Goal: Information Seeking & Learning: Find specific fact

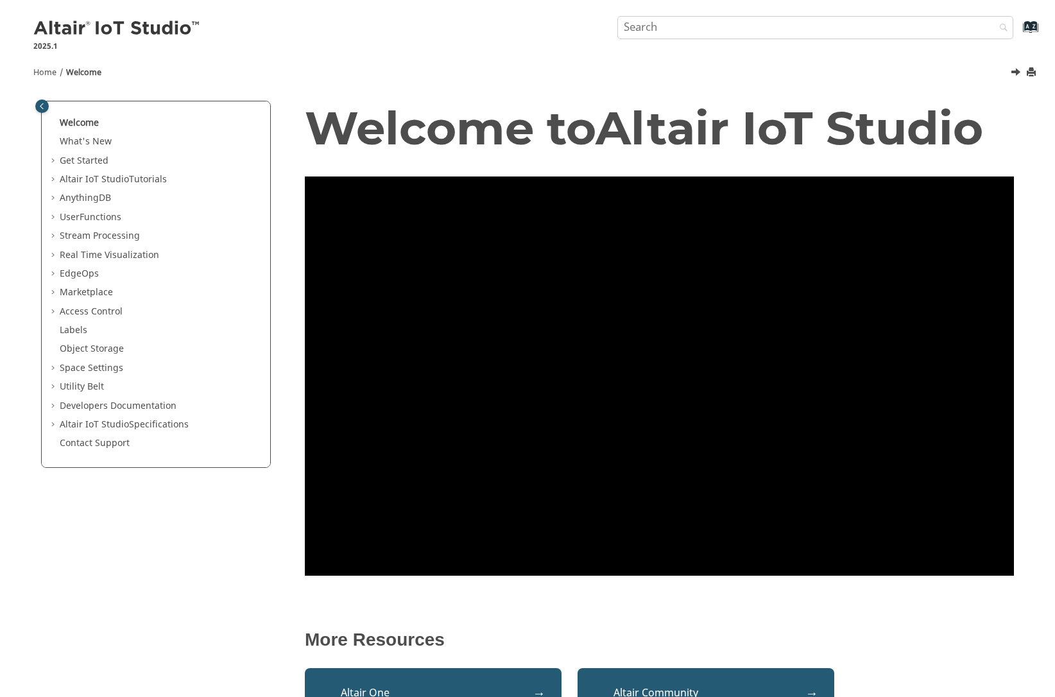
click at [51, 181] on span "Table of Contents" at bounding box center [54, 179] width 10 height 13
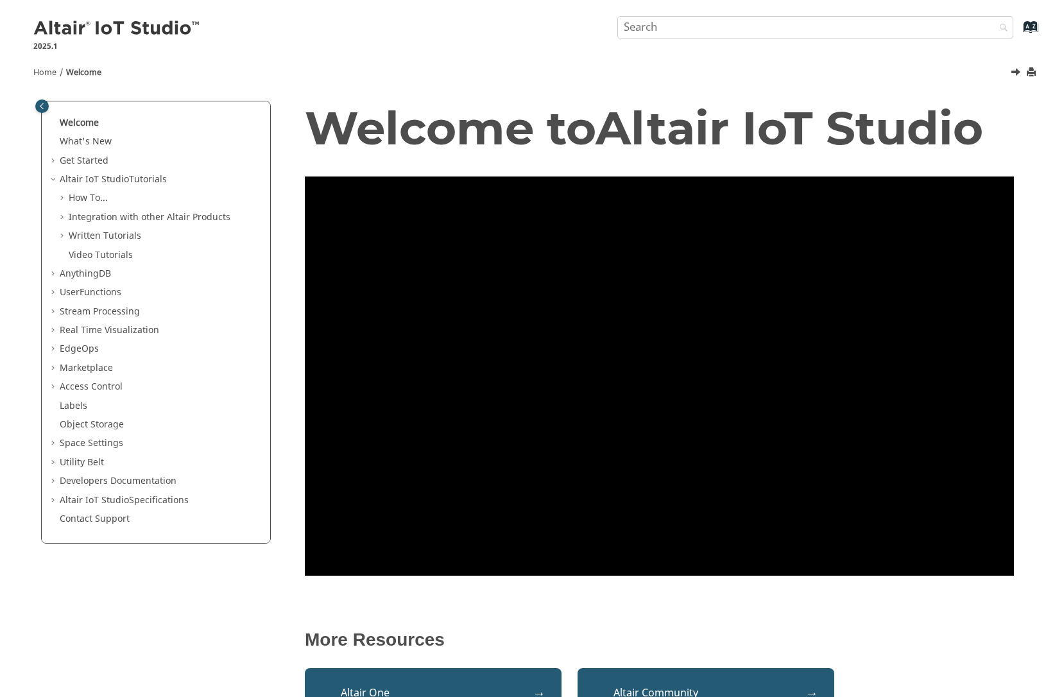
click at [60, 198] on span "Table of Contents" at bounding box center [63, 198] width 10 height 13
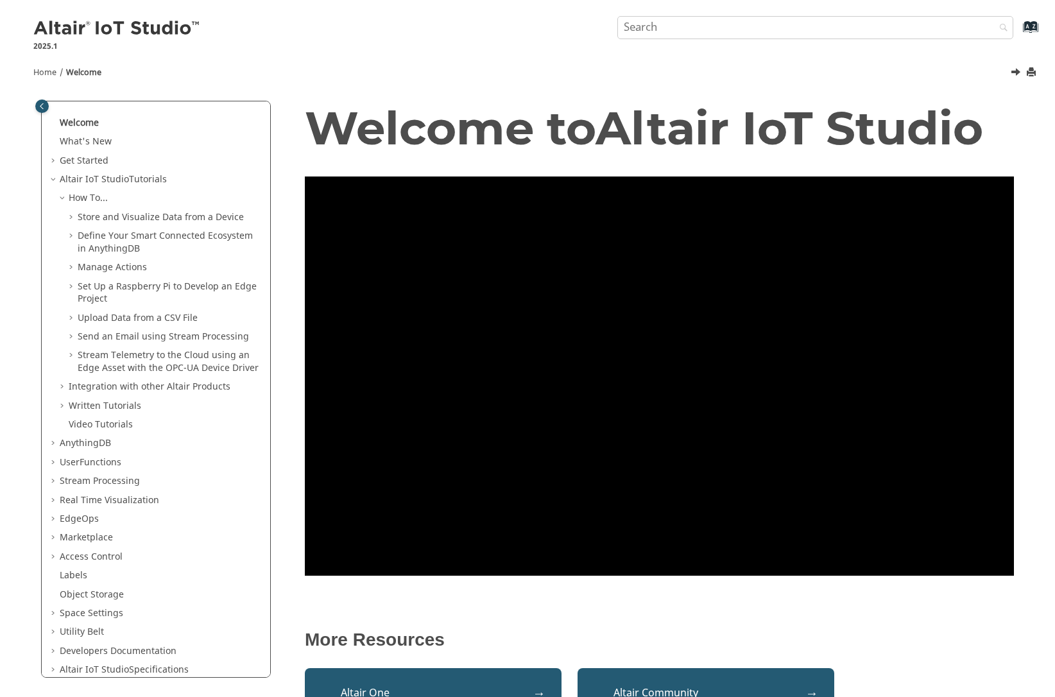
click at [62, 389] on span "Table of Contents" at bounding box center [63, 387] width 10 height 13
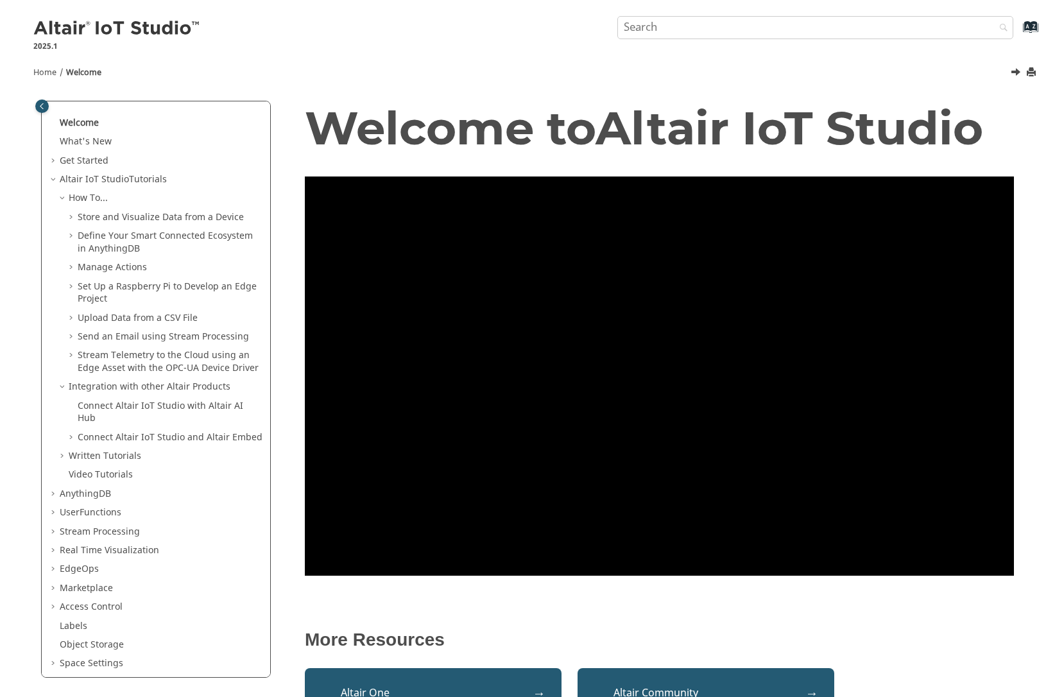
click at [62, 457] on span "Table of Contents" at bounding box center [63, 456] width 10 height 13
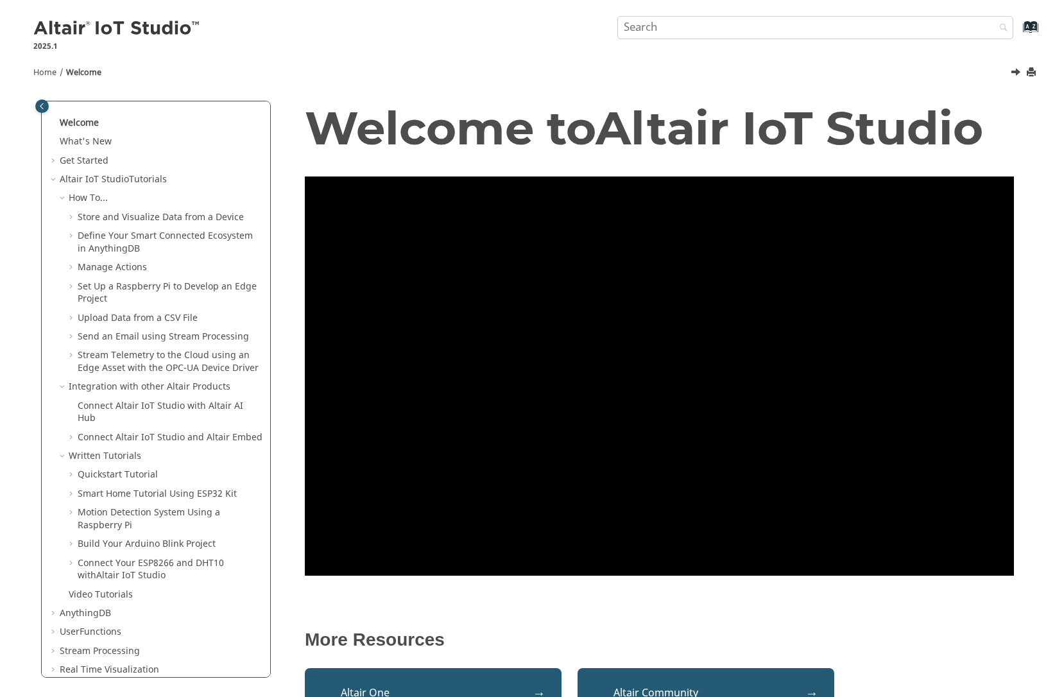
click at [745, 25] on input "Search query" at bounding box center [816, 27] width 396 height 23
type input "FMU"
click at [983, 16] on button "Search" at bounding box center [1001, 28] width 36 height 25
